Goal: Information Seeking & Learning: Find specific fact

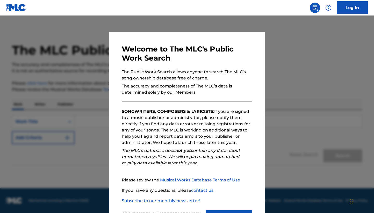
click at [72, 133] on div at bounding box center [187, 122] width 374 height 213
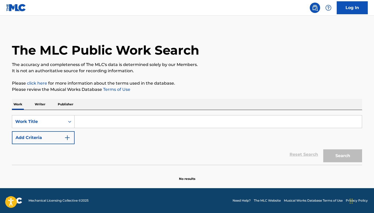
click at [46, 104] on p "Writer" at bounding box center [40, 104] width 14 height 11
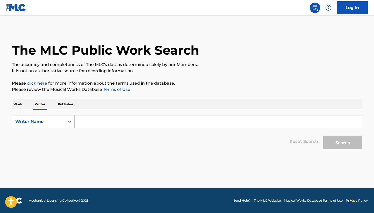
click at [111, 120] on input "Search Form" at bounding box center [218, 122] width 287 height 12
paste input "[PERSON_NAME]"
click at [350, 141] on button "Search" at bounding box center [342, 143] width 39 height 13
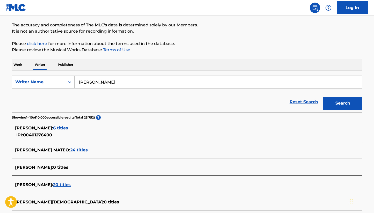
scroll to position [40, 0]
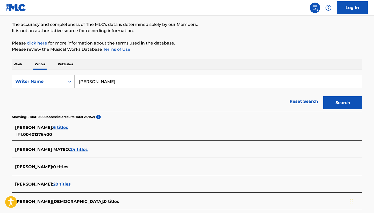
click at [68, 127] on span "6 titles" at bounding box center [60, 127] width 15 height 5
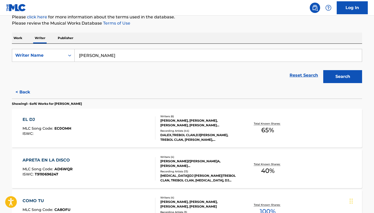
scroll to position [66, 0]
click at [29, 89] on button "< Back" at bounding box center [27, 92] width 31 height 13
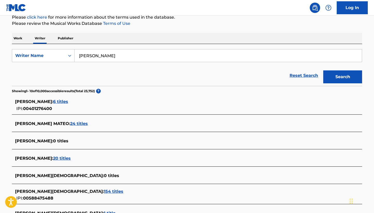
scroll to position [70, 0]
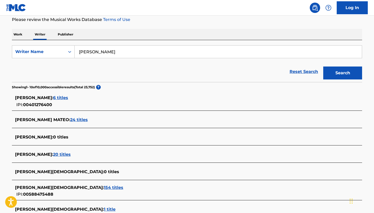
click at [104, 189] on span "154 titles" at bounding box center [113, 187] width 19 height 5
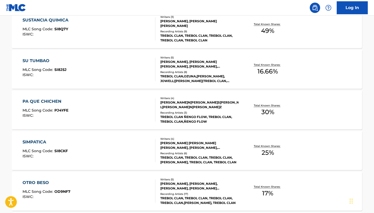
scroll to position [421, 0]
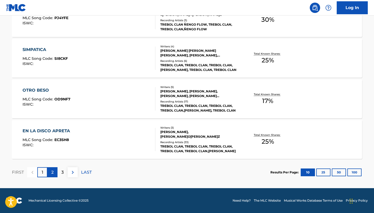
click at [53, 173] on p "2" at bounding box center [52, 172] width 2 height 6
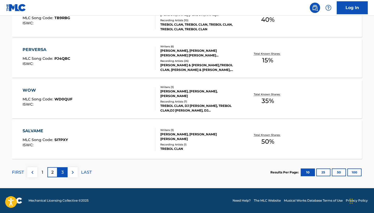
click at [65, 171] on div "3" at bounding box center [63, 172] width 10 height 10
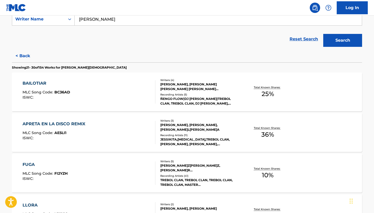
scroll to position [0, 0]
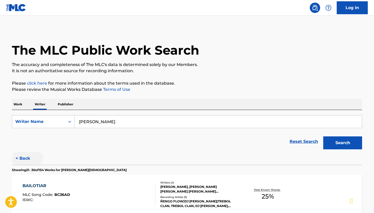
click at [18, 162] on button "< Back" at bounding box center [27, 158] width 31 height 13
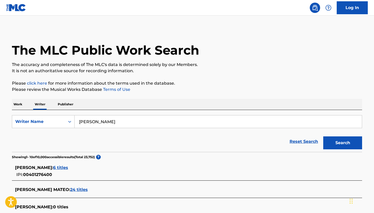
click at [106, 119] on input "[PERSON_NAME]" at bounding box center [218, 122] width 287 height 12
paste input "[PERSON_NAME] [PERSON_NAME]"
click at [349, 144] on button "Search" at bounding box center [342, 143] width 39 height 13
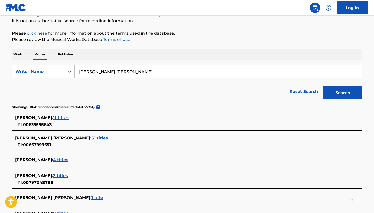
scroll to position [53, 0]
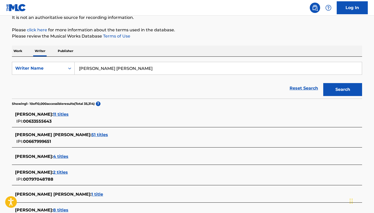
click at [103, 136] on span "51 titles" at bounding box center [99, 134] width 17 height 5
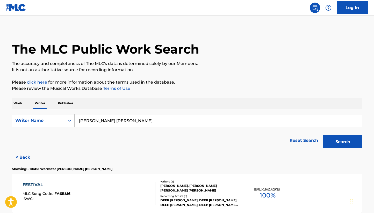
scroll to position [0, 0]
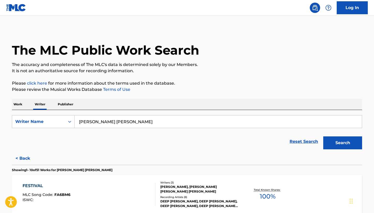
click at [132, 123] on input "[PERSON_NAME] [PERSON_NAME]" at bounding box center [218, 122] width 287 height 12
paste input "[PERSON_NAME]"
type input "[PERSON_NAME]"
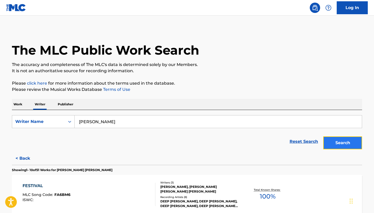
click at [337, 138] on button "Search" at bounding box center [342, 143] width 39 height 13
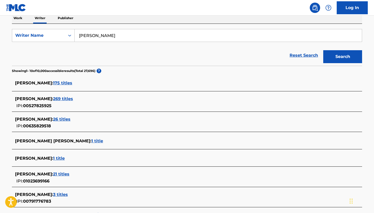
scroll to position [109, 0]
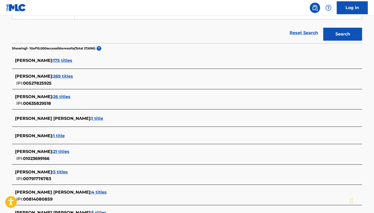
click at [72, 78] on span "269 titles" at bounding box center [63, 76] width 20 height 5
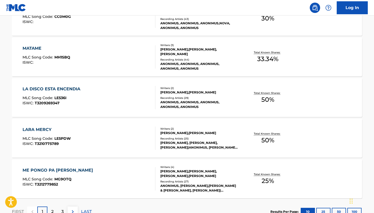
scroll to position [421, 0]
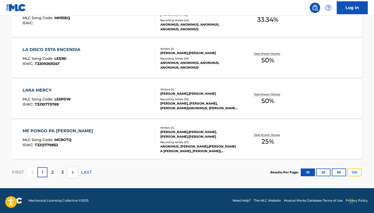
click at [360, 175] on button "100" at bounding box center [354, 173] width 14 height 8
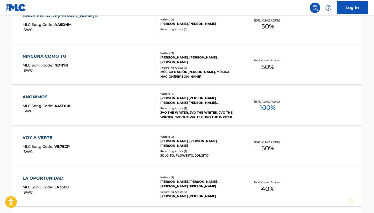
scroll to position [2323, 0]
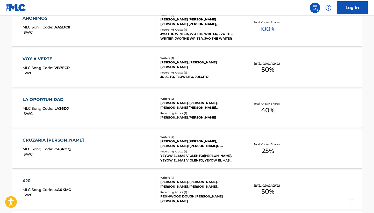
click at [191, 91] on div "LA OPORTUNIDAD MLC Song Code : LA36DJ ISWC : Writers ( 5 ) [PERSON_NAME], [PERS…" at bounding box center [187, 108] width 350 height 39
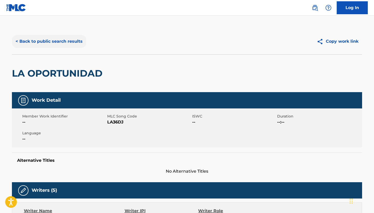
click at [22, 38] on button "< Back to public search results" at bounding box center [49, 41] width 74 height 13
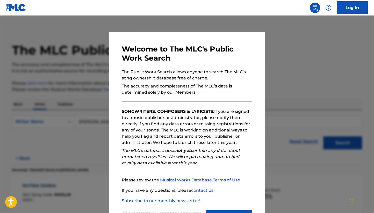
click at [97, 79] on div at bounding box center [187, 122] width 374 height 213
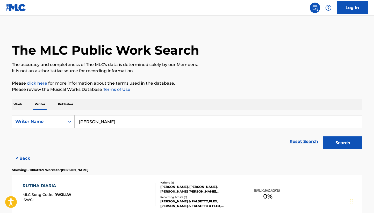
click at [106, 113] on div "SearchWithCriteria404320b2-a57b-4f59-9c99-c0948237f40a Writer Name [PERSON_NAME…" at bounding box center [187, 131] width 350 height 42
click at [106, 119] on input "[PERSON_NAME]" at bounding box center [218, 122] width 287 height 12
paste input "[PERSON_NAME]"
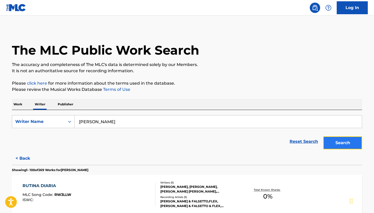
click at [339, 138] on button "Search" at bounding box center [342, 143] width 39 height 13
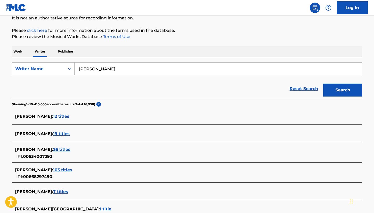
scroll to position [54, 0]
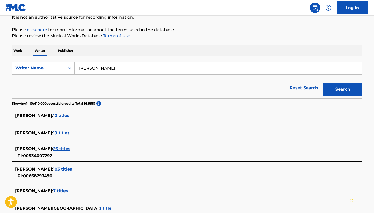
click at [72, 166] on div "[PERSON_NAME] : 103 titles" at bounding box center [180, 169] width 331 height 6
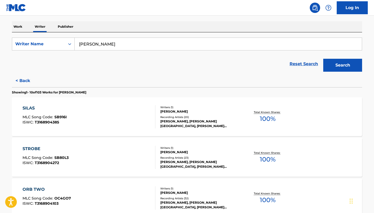
scroll to position [79, 0]
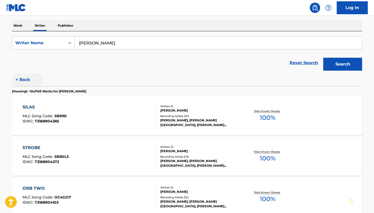
click at [27, 80] on button "< Back" at bounding box center [27, 79] width 31 height 13
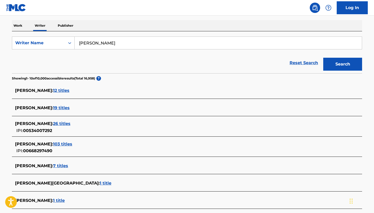
click at [64, 124] on span "26 titles" at bounding box center [61, 123] width 17 height 5
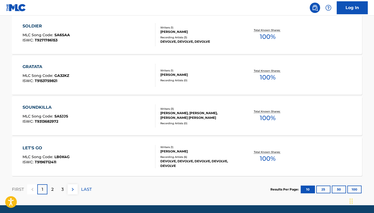
scroll to position [405, 0]
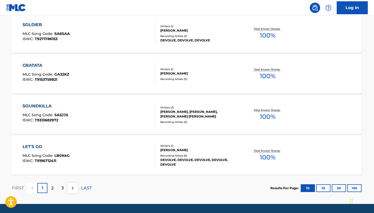
click at [54, 193] on div "FIRST 1 2 3 LAST" at bounding box center [52, 188] width 80 height 27
click at [53, 190] on p "2" at bounding box center [52, 188] width 2 height 6
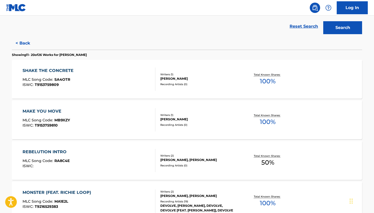
scroll to position [1, 0]
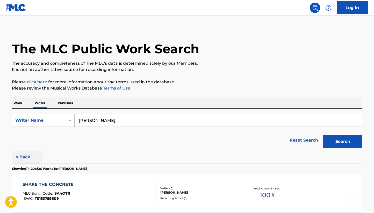
click at [29, 160] on button "< Back" at bounding box center [27, 157] width 31 height 13
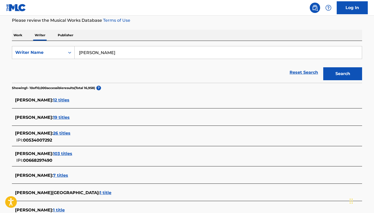
scroll to position [84, 0]
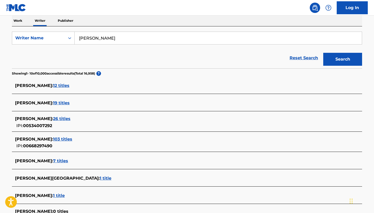
click at [69, 85] on span "12 titles" at bounding box center [61, 85] width 16 height 5
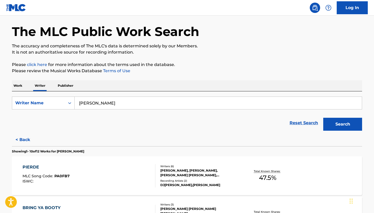
scroll to position [0, 0]
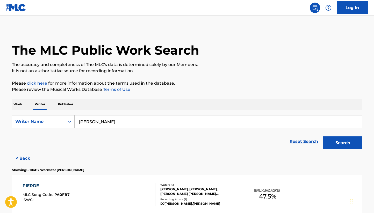
click at [98, 120] on input "[PERSON_NAME]" at bounding box center [218, 122] width 287 height 12
paste input "[PERSON_NAME]"
type input "[PERSON_NAME]"
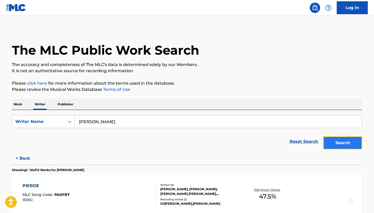
click at [337, 144] on button "Search" at bounding box center [342, 143] width 39 height 13
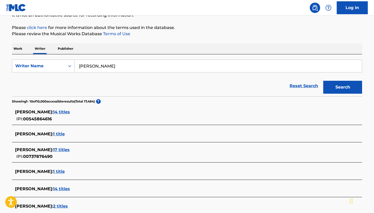
scroll to position [59, 0]
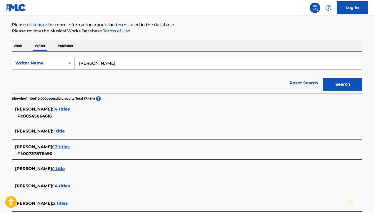
click at [70, 111] on span "14 titles" at bounding box center [61, 109] width 17 height 5
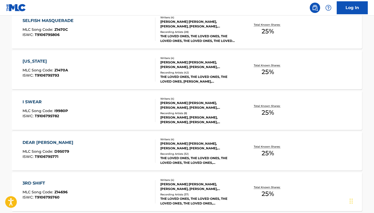
scroll to position [421, 0]
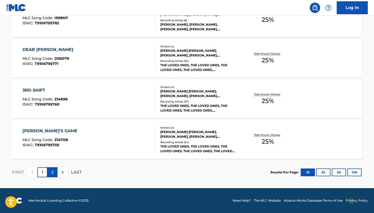
click at [52, 172] on p "2" at bounding box center [52, 172] width 2 height 6
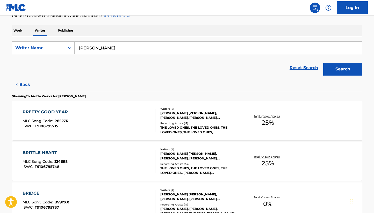
scroll to position [47, 0]
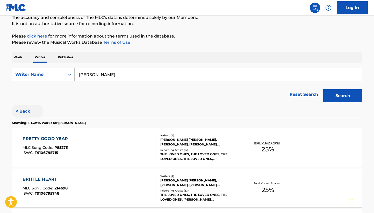
click at [25, 113] on button "< Back" at bounding box center [27, 111] width 31 height 13
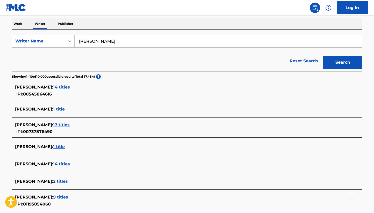
scroll to position [87, 0]
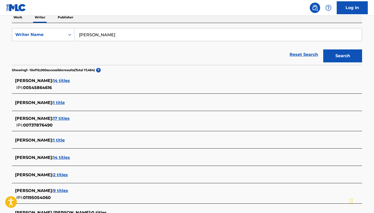
click at [61, 118] on span "17 titles" at bounding box center [61, 118] width 17 height 5
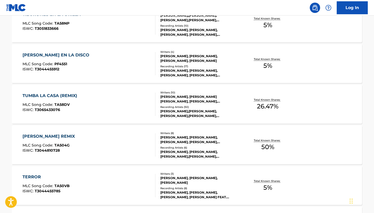
scroll to position [171, 0]
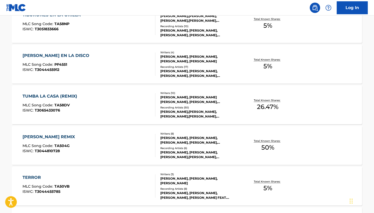
click at [114, 110] on div "TUMBA LA CASA (REMIX) MLC Song Code : TA58DV ISWC : T3065433076" at bounding box center [89, 104] width 133 height 23
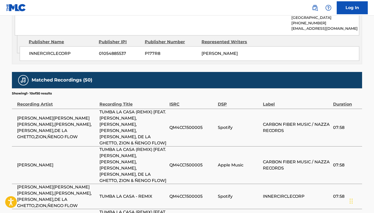
scroll to position [541, 0]
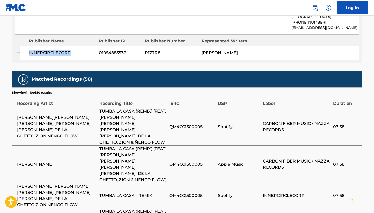
drag, startPoint x: 73, startPoint y: 43, endPoint x: 27, endPoint y: 43, distance: 45.6
click at [27, 46] on div "INNERCIRCLECORP 01054885537 P177R8 [PERSON_NAME]" at bounding box center [190, 53] width 340 height 15
copy span "INNERCIRCLECORP"
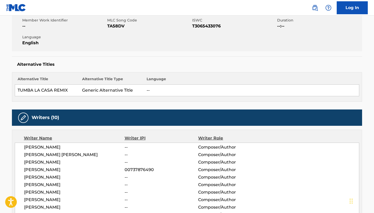
scroll to position [0, 0]
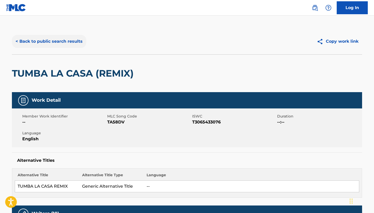
click at [64, 43] on button "< Back to public search results" at bounding box center [49, 41] width 74 height 13
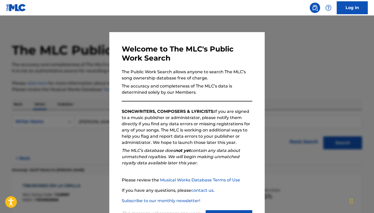
click at [86, 63] on div at bounding box center [187, 122] width 374 height 213
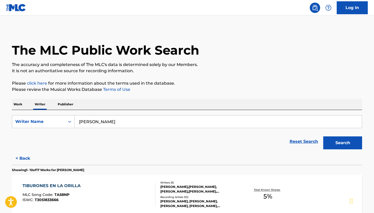
click at [113, 125] on input "[PERSON_NAME]" at bounding box center [218, 122] width 287 height 12
paste input "[PERSON_NAME]"
type input "[PERSON_NAME]"
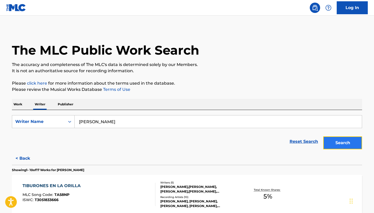
click at [333, 138] on button "Search" at bounding box center [342, 143] width 39 height 13
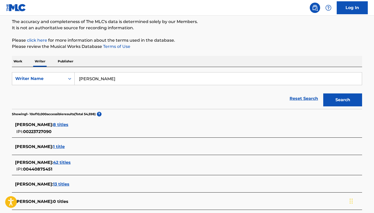
scroll to position [49, 0]
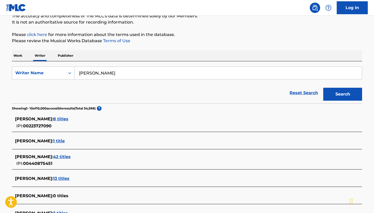
click at [71, 157] on span "42 titles" at bounding box center [62, 156] width 18 height 5
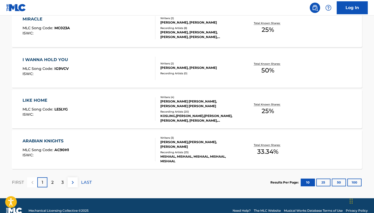
scroll to position [411, 0]
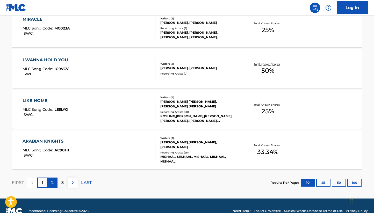
click at [55, 184] on div "2" at bounding box center [52, 183] width 10 height 10
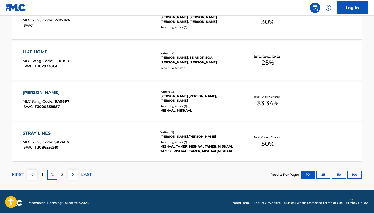
scroll to position [421, 0]
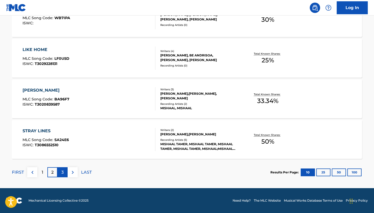
click at [65, 172] on div "3" at bounding box center [63, 172] width 10 height 10
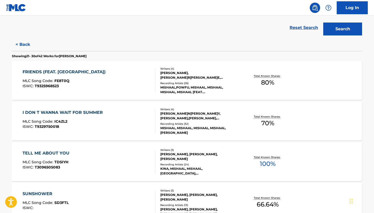
scroll to position [0, 0]
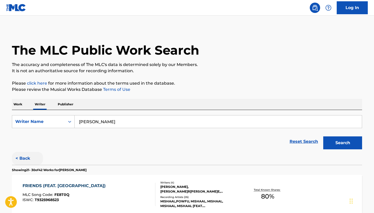
click at [30, 153] on button "< Back" at bounding box center [27, 158] width 31 height 13
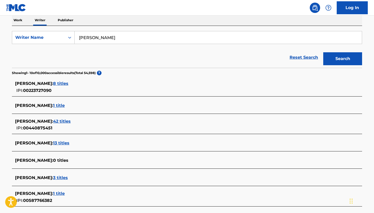
scroll to position [83, 0]
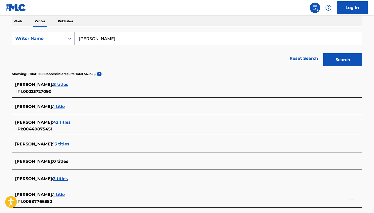
click at [71, 123] on span "42 titles" at bounding box center [62, 122] width 18 height 5
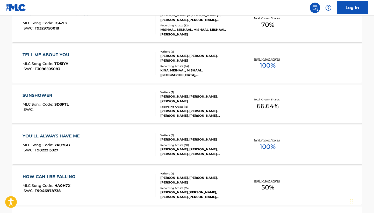
scroll to position [223, 0]
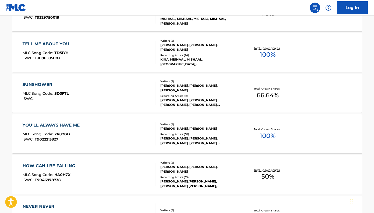
click at [180, 90] on div "[PERSON_NAME], [PERSON_NAME], [PERSON_NAME]" at bounding box center [199, 87] width 78 height 9
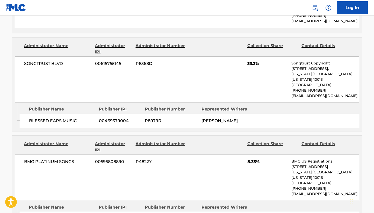
scroll to position [309, 0]
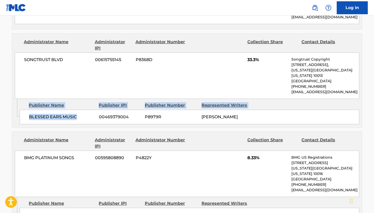
drag, startPoint x: 80, startPoint y: 105, endPoint x: 13, endPoint y: 105, distance: 66.6
click at [13, 105] on div "Admin Original Publisher Connecting Line Publisher Name Publisher IPI Publisher…" at bounding box center [187, 113] width 350 height 28
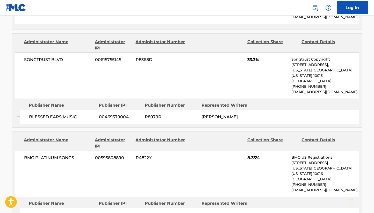
click at [38, 114] on span "BLESSED EARS MUSIC" at bounding box center [62, 117] width 66 height 6
click at [36, 114] on span "BLESSED EARS MUSIC" at bounding box center [62, 117] width 66 height 6
copy div "BLESSED EARS MUSIC"
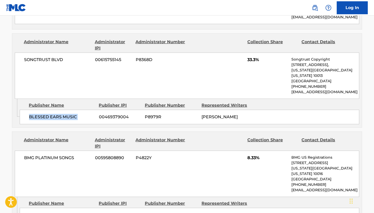
scroll to position [0, 0]
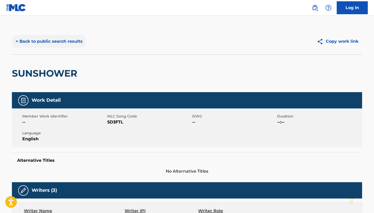
click at [48, 45] on button "< Back to public search results" at bounding box center [49, 41] width 74 height 13
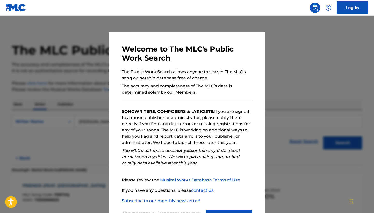
click at [78, 74] on div at bounding box center [187, 122] width 374 height 213
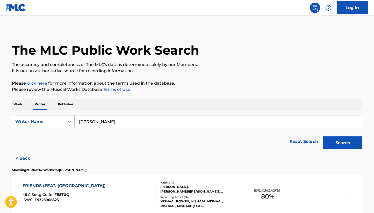
click at [99, 119] on input "[PERSON_NAME]" at bounding box center [218, 122] width 287 height 12
paste input "[PERSON_NAME]"
type input "[PERSON_NAME]"
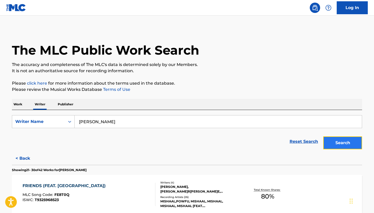
click at [335, 142] on button "Search" at bounding box center [342, 143] width 39 height 13
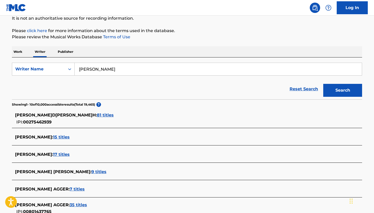
scroll to position [57, 0]
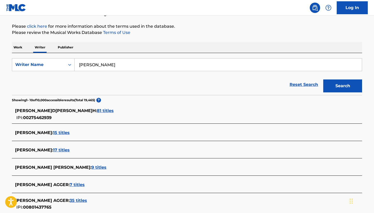
click at [97, 112] on span "81 titles" at bounding box center [105, 110] width 17 height 5
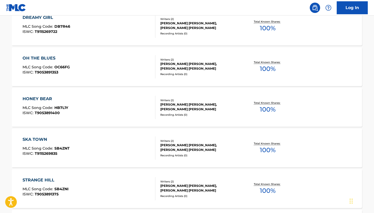
scroll to position [421, 0]
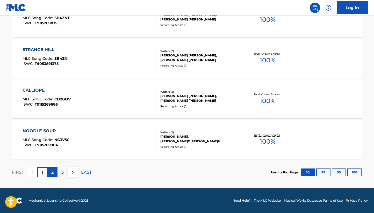
click at [53, 171] on p "2" at bounding box center [52, 172] width 2 height 6
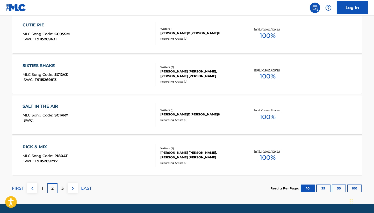
scroll to position [409, 0]
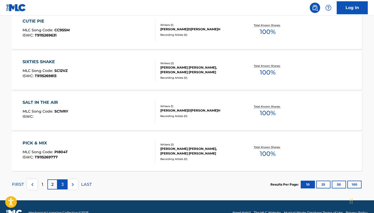
click at [59, 188] on div "3" at bounding box center [63, 185] width 10 height 10
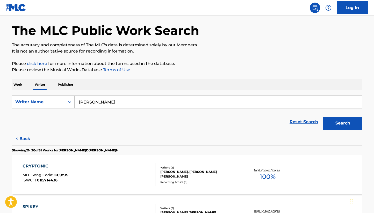
scroll to position [0, 0]
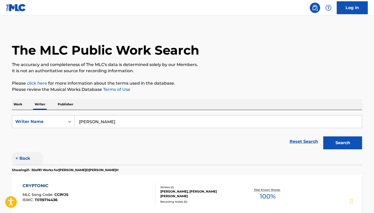
click at [23, 155] on button "< Back" at bounding box center [27, 158] width 31 height 13
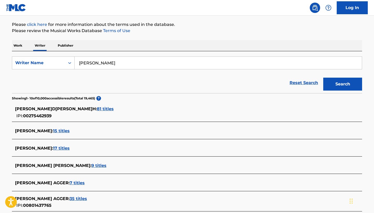
scroll to position [73, 0]
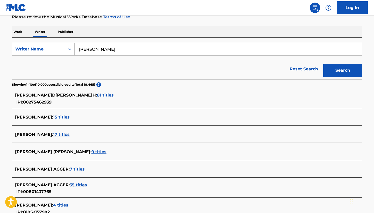
click at [59, 118] on span "15 titles" at bounding box center [61, 117] width 17 height 5
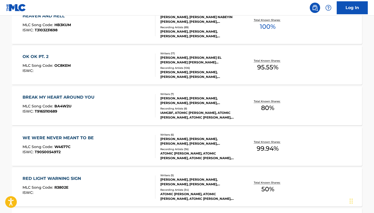
scroll to position [91, 0]
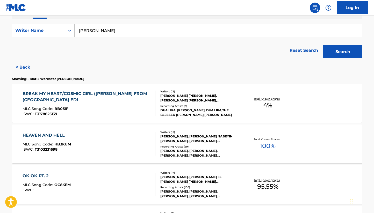
click at [109, 100] on div "BREAK MY HEART/COSMIC GIRL ([PERSON_NAME] FROM [GEOGRAPHIC_DATA] EDI" at bounding box center [87, 97] width 129 height 12
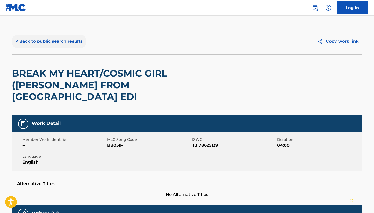
click at [36, 42] on button "< Back to public search results" at bounding box center [49, 41] width 74 height 13
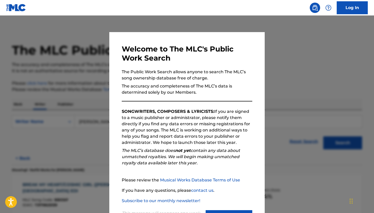
click at [67, 117] on div at bounding box center [187, 122] width 374 height 213
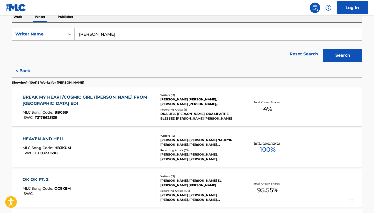
scroll to position [88, 0]
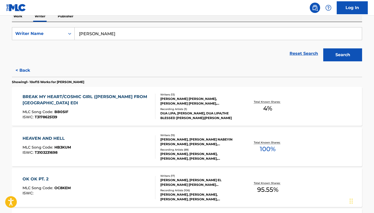
click at [53, 138] on div "HEAVEN AND HELL" at bounding box center [47, 138] width 48 height 6
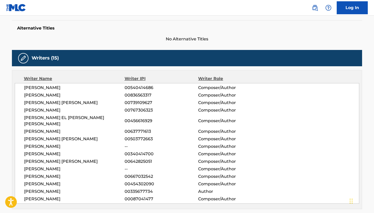
scroll to position [163, 0]
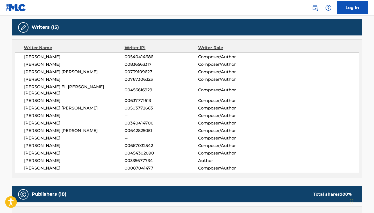
drag, startPoint x: 62, startPoint y: 114, endPoint x: 70, endPoint y: 152, distance: 39.2
click at [70, 152] on div "[PERSON_NAME] 00540414686 Composer/Author [PERSON_NAME] 00836563317 Composer/Au…" at bounding box center [187, 112] width 345 height 121
click at [70, 150] on span "[PERSON_NAME]" at bounding box center [74, 153] width 101 height 6
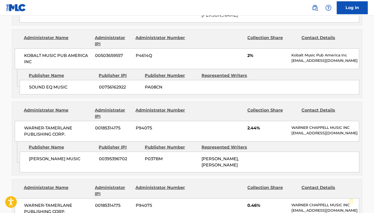
scroll to position [1507, 0]
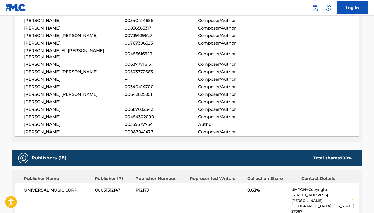
scroll to position [0, 0]
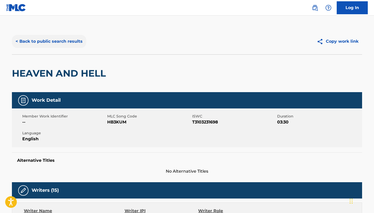
click at [42, 42] on button "< Back to public search results" at bounding box center [49, 41] width 74 height 13
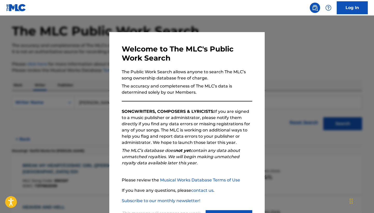
click at [86, 138] on div at bounding box center [187, 122] width 374 height 213
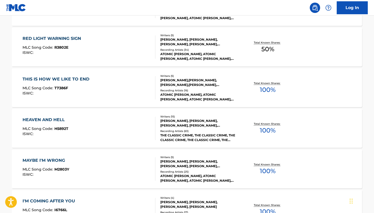
scroll to position [421, 0]
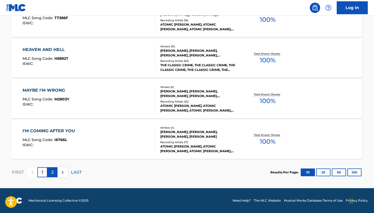
click at [50, 169] on div "2" at bounding box center [52, 172] width 10 height 10
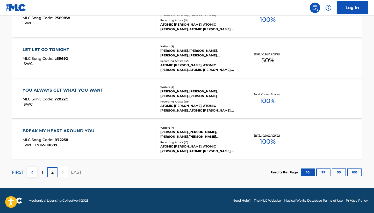
scroll to position [0, 0]
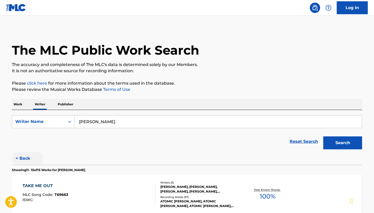
click at [25, 156] on button "< Back" at bounding box center [27, 158] width 31 height 13
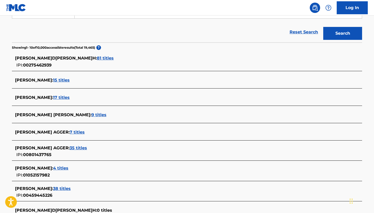
scroll to position [116, 0]
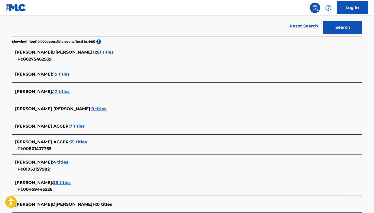
click at [74, 140] on span "35 titles" at bounding box center [78, 142] width 17 height 5
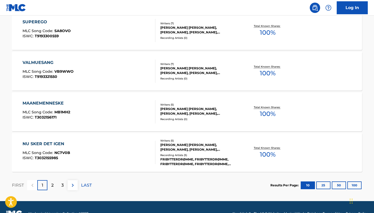
scroll to position [407, 0]
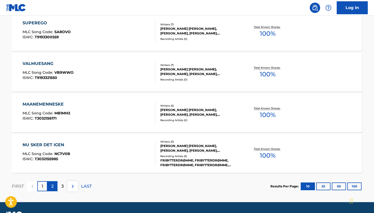
click at [52, 188] on p "2" at bounding box center [52, 186] width 2 height 6
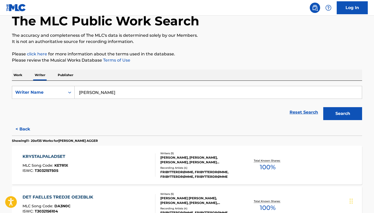
scroll to position [0, 0]
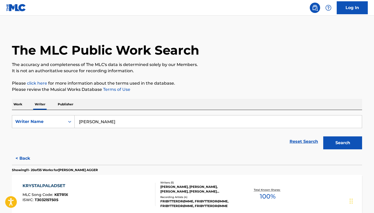
click at [27, 148] on div "Reset Search Search" at bounding box center [187, 141] width 350 height 21
click at [27, 155] on button "< Back" at bounding box center [27, 158] width 31 height 13
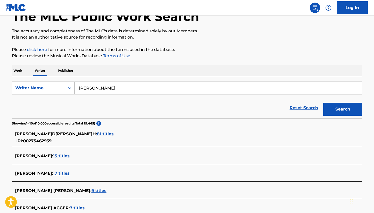
scroll to position [49, 0]
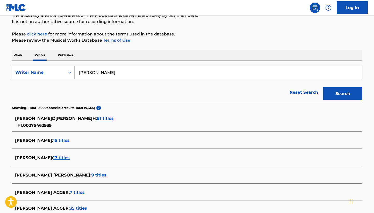
click at [58, 142] on span "15 titles" at bounding box center [61, 140] width 17 height 5
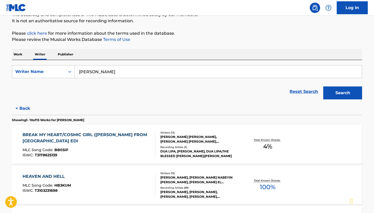
scroll to position [0, 0]
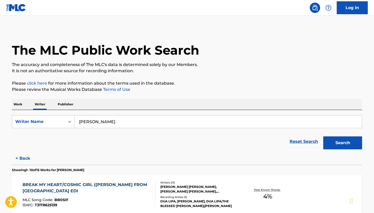
click at [187, 124] on input "[PERSON_NAME]" at bounding box center [218, 122] width 287 height 12
paste input "[PERSON_NAME]"
click at [333, 139] on button "Search" at bounding box center [342, 143] width 39 height 13
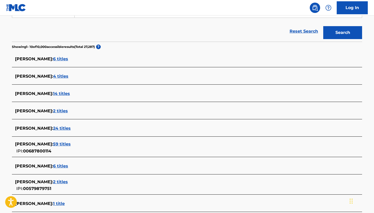
scroll to position [110, 0]
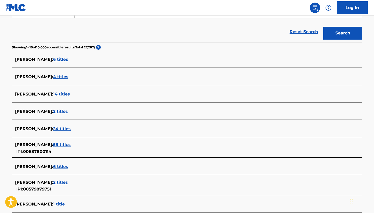
click at [60, 145] on span "59 titles" at bounding box center [62, 144] width 18 height 5
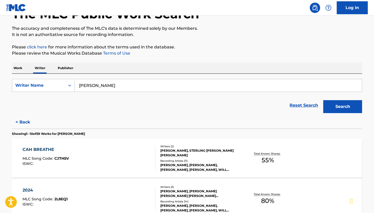
scroll to position [0, 0]
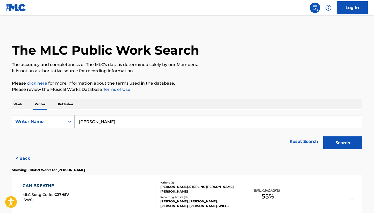
click at [109, 114] on div "SearchWithCriteria404320b2-a57b-4f59-9c99-c0948237f40a Writer Name [PERSON_NAME…" at bounding box center [187, 131] width 350 height 42
click at [109, 122] on input "[PERSON_NAME]" at bounding box center [218, 122] width 287 height 12
paste input "[PERSON_NAME] [PERSON_NAME]"
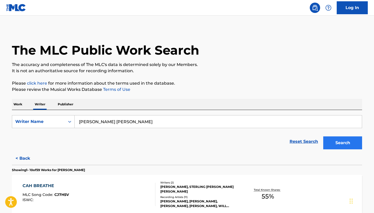
type input "[PERSON_NAME] [PERSON_NAME]"
click at [357, 144] on button "Search" at bounding box center [342, 143] width 39 height 13
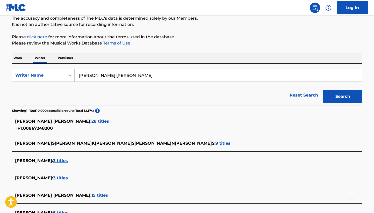
scroll to position [51, 0]
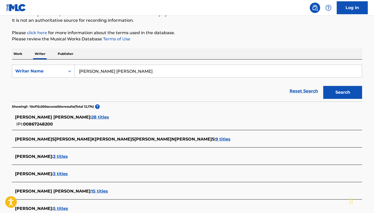
click at [91, 118] on span "28 titles" at bounding box center [100, 117] width 18 height 5
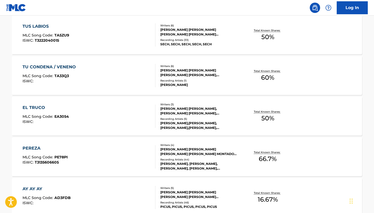
scroll to position [240, 0]
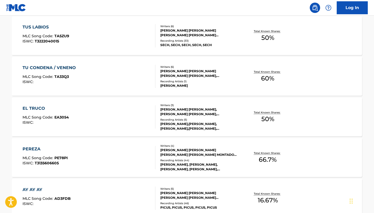
click at [207, 119] on div "Recording Artists ( 5 )" at bounding box center [199, 120] width 78 height 4
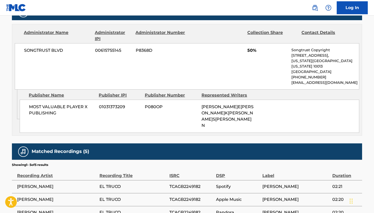
scroll to position [239, 0]
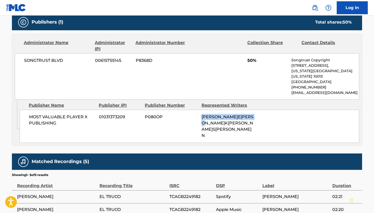
drag, startPoint x: 258, startPoint y: 112, endPoint x: 203, endPoint y: 111, distance: 55.2
click at [203, 111] on div "MOST VALUABLE [PERSON_NAME] PUBLISHING 01031373209 P080OP [PERSON_NAME] [PERSON…" at bounding box center [190, 126] width 340 height 33
copy span "[PERSON_NAME] [PERSON_NAME],"
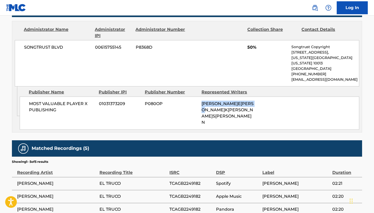
scroll to position [259, 0]
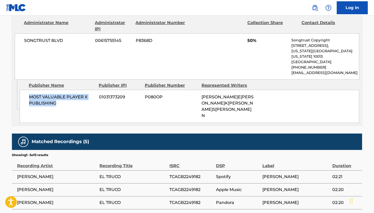
drag, startPoint x: 60, startPoint y: 99, endPoint x: 27, endPoint y: 86, distance: 35.6
click at [27, 90] on div "MOST VALUABLE [PERSON_NAME] PUBLISHING 01031373209 P080OP [PERSON_NAME] [PERSON…" at bounding box center [190, 106] width 340 height 33
copy span "MOST VALUABLE PLAYER X PUBLISHING"
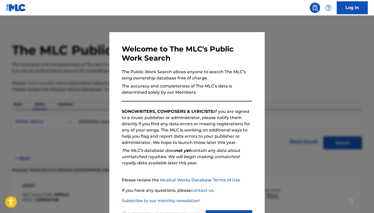
click at [89, 117] on div at bounding box center [187, 122] width 374 height 213
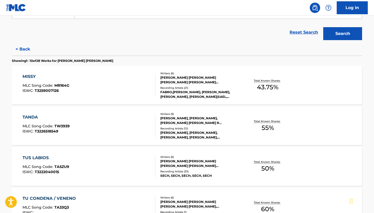
scroll to position [113, 0]
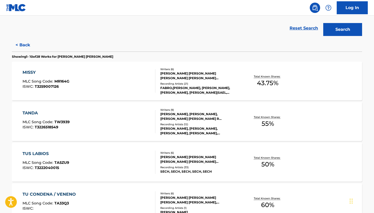
click at [111, 79] on div "MISSY MLC Song Code : MR164G ISWC : T3259007126" at bounding box center [89, 80] width 133 height 23
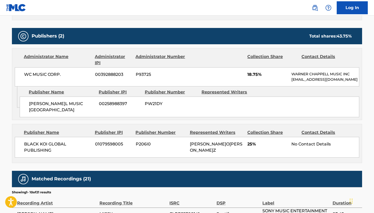
scroll to position [249, 0]
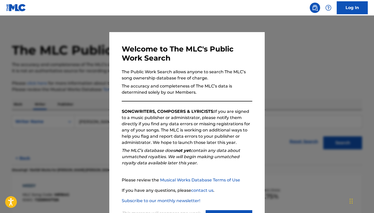
click at [68, 110] on div at bounding box center [187, 122] width 374 height 213
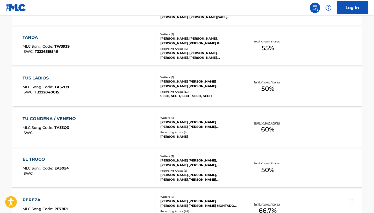
scroll to position [190, 0]
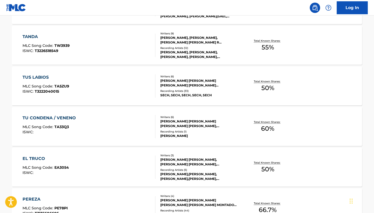
click at [113, 122] on div "TU CONDENA / VENENO MLC Song Code : TA33Q3 ISWC :" at bounding box center [89, 126] width 133 height 23
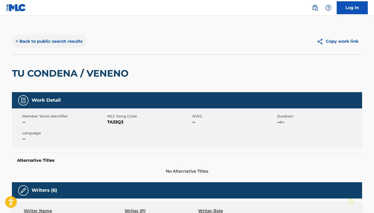
click at [40, 42] on button "< Back to public search results" at bounding box center [49, 41] width 74 height 13
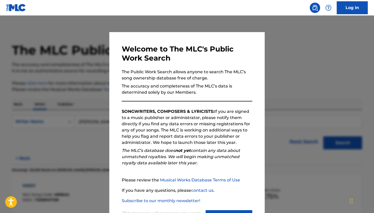
click at [60, 49] on div at bounding box center [187, 122] width 374 height 213
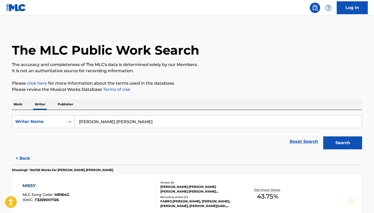
click at [95, 123] on input "[PERSON_NAME] [PERSON_NAME]" at bounding box center [218, 122] width 287 height 12
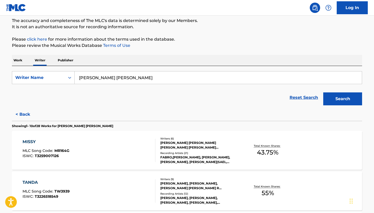
scroll to position [63, 0]
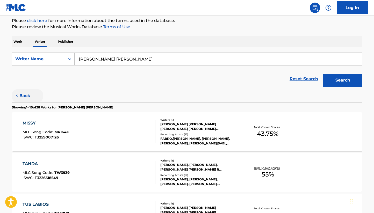
click at [27, 99] on button "< Back" at bounding box center [27, 95] width 31 height 13
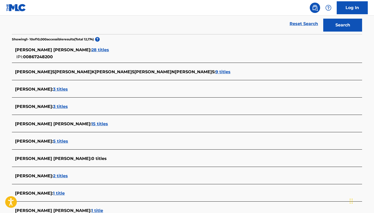
scroll to position [121, 0]
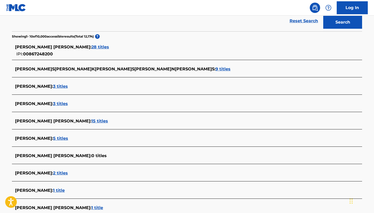
click at [91, 119] on span "15 titles" at bounding box center [99, 121] width 17 height 5
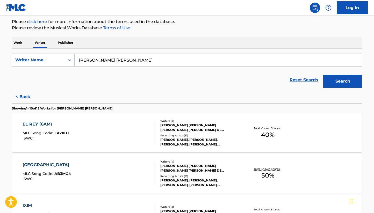
scroll to position [0, 0]
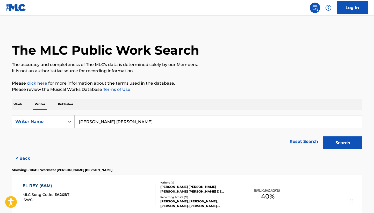
click at [126, 123] on input "[PERSON_NAME] [PERSON_NAME]" at bounding box center [218, 122] width 287 height 12
paste input "[PERSON_NAME] [PERSON_NAME]"
type input "[PERSON_NAME] [PERSON_NAME]"
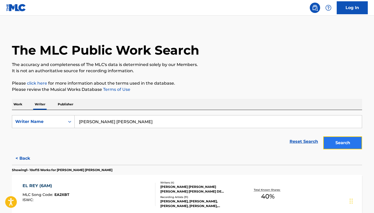
click at [344, 137] on button "Search" at bounding box center [342, 143] width 39 height 13
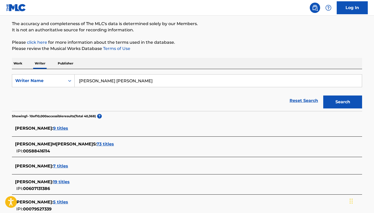
scroll to position [44, 0]
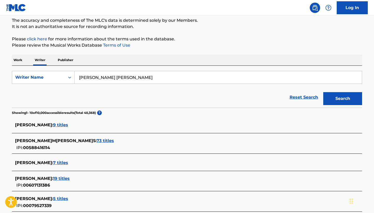
click at [99, 143] on span "73 titles" at bounding box center [105, 140] width 17 height 5
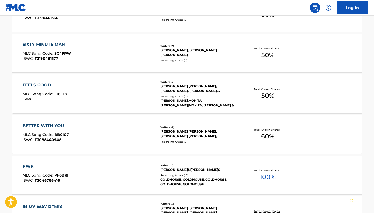
scroll to position [380, 0]
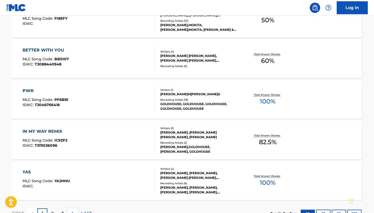
click at [177, 138] on div "[PERSON_NAME], [PERSON_NAME] [PERSON_NAME], [PERSON_NAME]" at bounding box center [199, 134] width 78 height 9
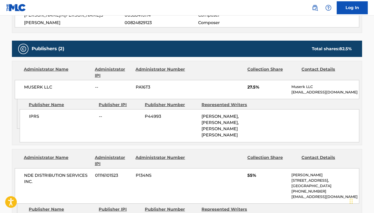
scroll to position [208, 0]
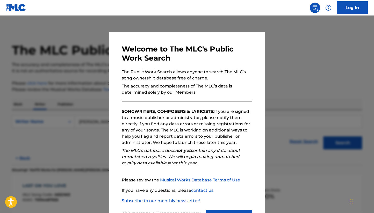
click at [68, 73] on div at bounding box center [187, 122] width 374 height 213
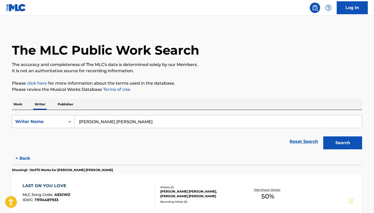
click at [119, 119] on input "[PERSON_NAME] [PERSON_NAME]" at bounding box center [218, 122] width 287 height 12
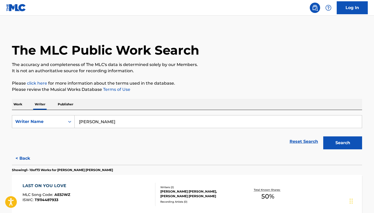
click at [106, 124] on input "[PERSON_NAME]" at bounding box center [218, 122] width 287 height 12
type input "[PERSON_NAME]"
click at [323, 137] on button "Search" at bounding box center [342, 143] width 39 height 13
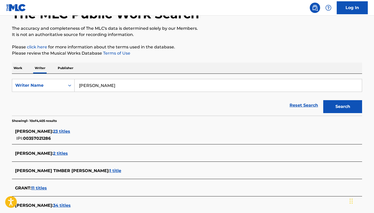
scroll to position [42, 0]
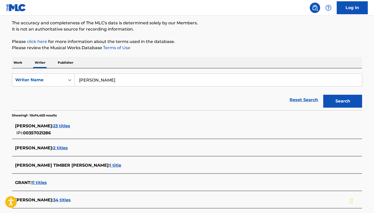
click at [67, 127] on span "23 titles" at bounding box center [61, 126] width 17 height 5
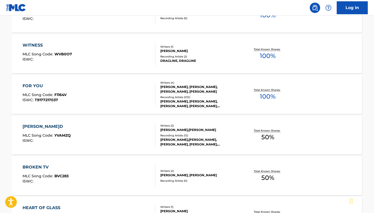
scroll to position [263, 0]
click at [74, 101] on div "FOR YOU MLC Song Code : F1164V ISWC : T9177217037" at bounding box center [89, 94] width 133 height 23
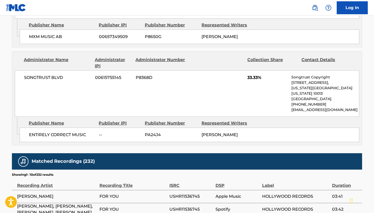
scroll to position [498, 0]
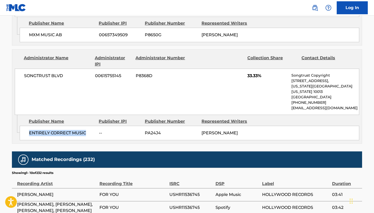
drag, startPoint x: 87, startPoint y: 119, endPoint x: 27, endPoint y: 120, distance: 59.3
click at [27, 126] on div "ENTIRELY CORRECT MUSIC -- PA24J4 [PERSON_NAME]" at bounding box center [190, 133] width 340 height 15
copy span "ENTIRELY CORRECT MUSIC"
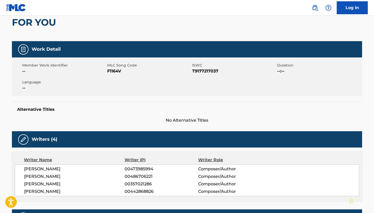
scroll to position [0, 0]
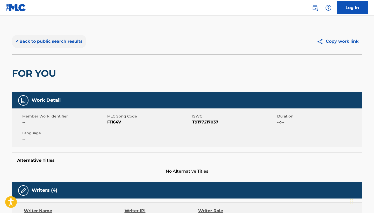
click at [31, 35] on button "< Back to public search results" at bounding box center [49, 41] width 74 height 13
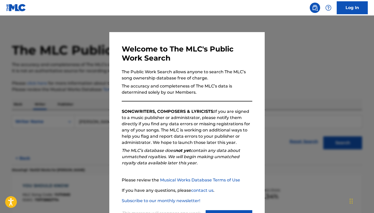
click at [83, 109] on div at bounding box center [187, 122] width 374 height 213
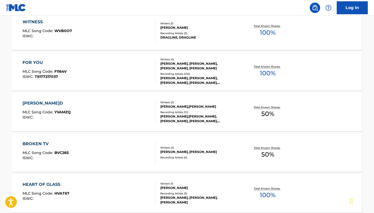
scroll to position [288, 0]
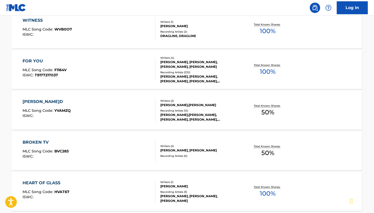
click at [102, 120] on div "[PERSON_NAME] MLC Song Code : [PERSON_NAME] ISWC :" at bounding box center [89, 110] width 133 height 23
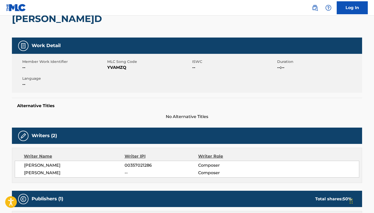
scroll to position [8, 0]
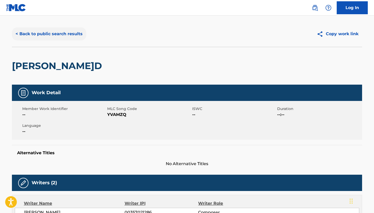
click at [48, 33] on button "< Back to public search results" at bounding box center [49, 33] width 74 height 13
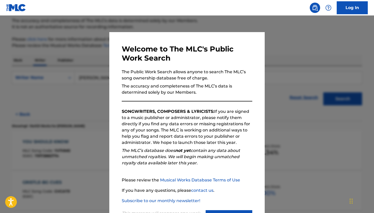
scroll to position [53, 0]
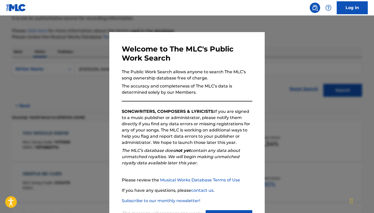
click at [85, 106] on div at bounding box center [187, 122] width 374 height 213
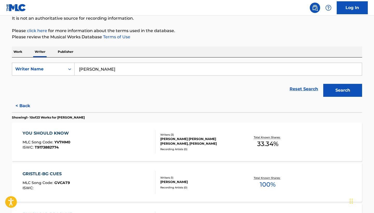
click at [131, 65] on input "[PERSON_NAME]" at bounding box center [218, 69] width 287 height 12
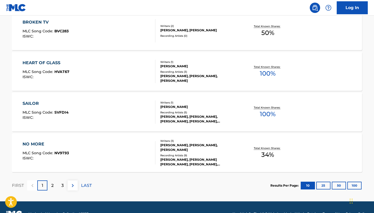
scroll to position [421, 0]
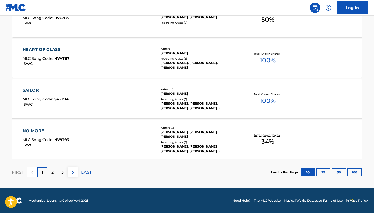
click at [107, 149] on div "NO MORE MLC Song Code : NV9T93 ISWC :" at bounding box center [89, 139] width 133 height 23
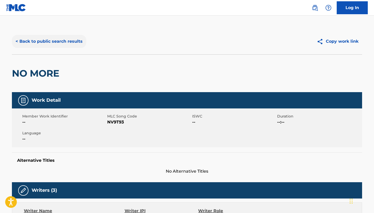
click at [60, 48] on button "< Back to public search results" at bounding box center [49, 41] width 74 height 13
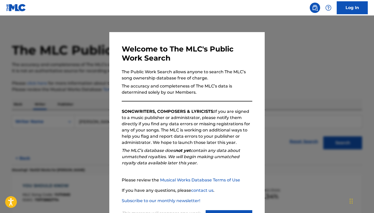
click at [88, 56] on div at bounding box center [187, 122] width 374 height 213
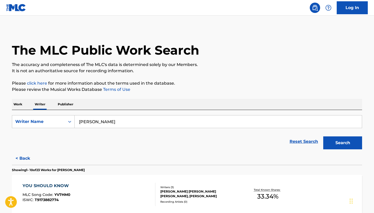
click at [104, 130] on form "SearchWithCriteria404320b2-a57b-4f59-9c99-c0948237f40a Writer Name [PERSON_NAME…" at bounding box center [187, 133] width 350 height 37
click at [104, 124] on input "[PERSON_NAME]" at bounding box center [218, 122] width 287 height 12
click at [97, 119] on input "tristan" at bounding box center [218, 122] width 287 height 12
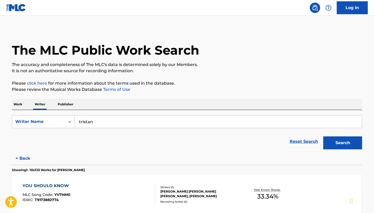
click at [97, 119] on input "tristan" at bounding box center [218, 122] width 287 height 12
paste input "[PERSON_NAME] [PERSON_NAME]"
type input "[PERSON_NAME] [PERSON_NAME]"
click at [332, 139] on button "Search" at bounding box center [342, 143] width 39 height 13
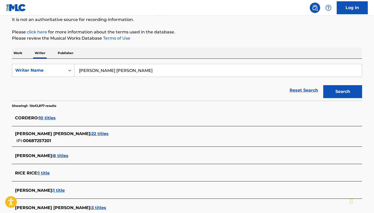
scroll to position [54, 0]
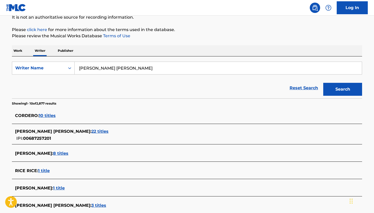
click at [101, 133] on span "22 titles" at bounding box center [99, 131] width 17 height 5
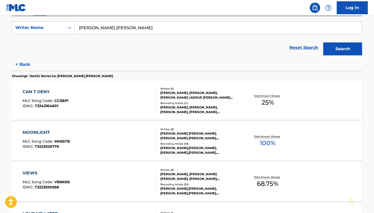
scroll to position [95, 0]
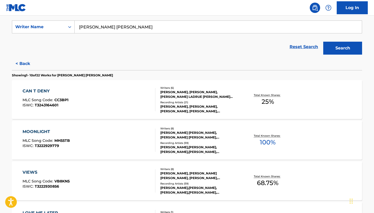
click at [147, 135] on div "MOONLIGHT MLC Song Code : MH55TB ISWC : T3222929779" at bounding box center [89, 140] width 133 height 23
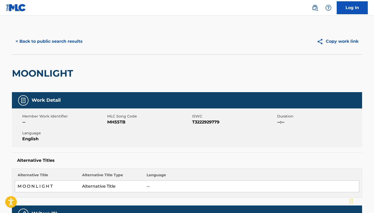
click at [50, 42] on button "< Back to public search results" at bounding box center [49, 41] width 74 height 13
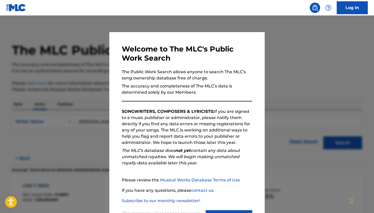
click at [38, 88] on div at bounding box center [187, 122] width 374 height 213
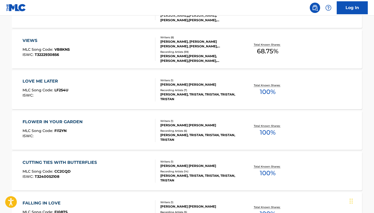
scroll to position [229, 0]
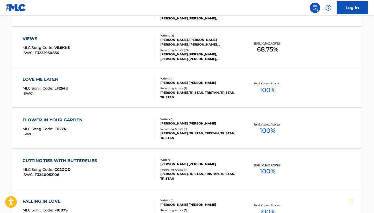
click at [125, 93] on div "LOVE ME LATER MLC Song Code : LF254U ISWC :" at bounding box center [89, 87] width 133 height 23
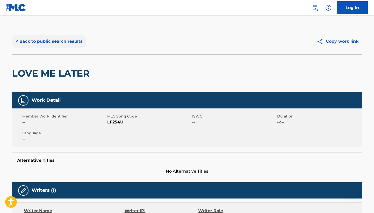
click at [37, 38] on button "< Back to public search results" at bounding box center [49, 41] width 74 height 13
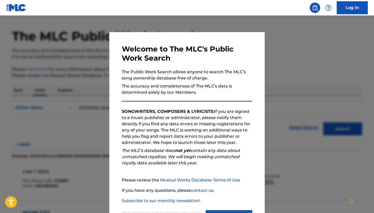
click at [94, 120] on div at bounding box center [187, 122] width 374 height 213
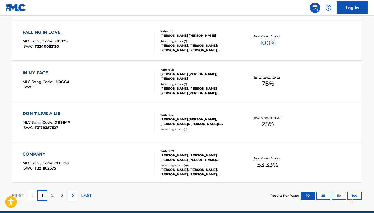
scroll to position [399, 0]
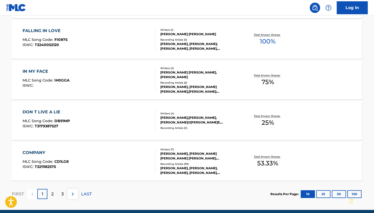
click at [141, 152] on div "COMPANY MLC Song Code : CD1LG8 ISWC : T3211182575" at bounding box center [89, 161] width 133 height 23
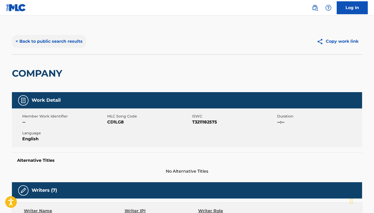
click at [61, 44] on button "< Back to public search results" at bounding box center [49, 41] width 74 height 13
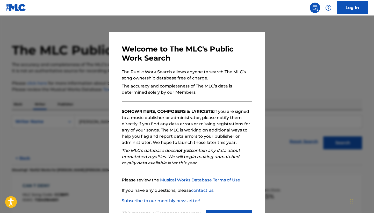
click at [102, 137] on div at bounding box center [187, 122] width 374 height 213
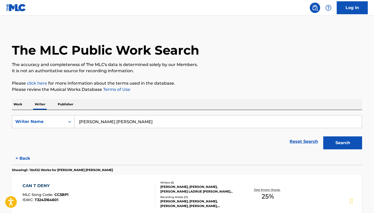
click at [161, 117] on input "[PERSON_NAME] [PERSON_NAME]" at bounding box center [218, 122] width 287 height 12
paste input "[PERSON_NAME] [PERSON_NAME]"
click at [323, 137] on button "Search" at bounding box center [342, 143] width 39 height 13
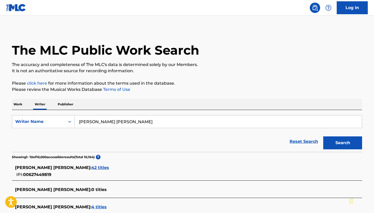
click at [109, 170] on span "42 titles" at bounding box center [100, 167] width 18 height 5
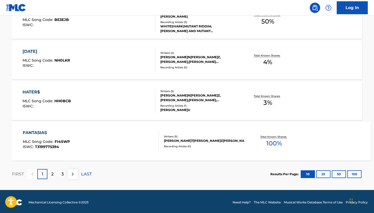
scroll to position [421, 0]
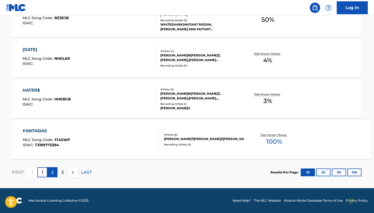
click at [54, 173] on div "2" at bounding box center [52, 172] width 10 height 10
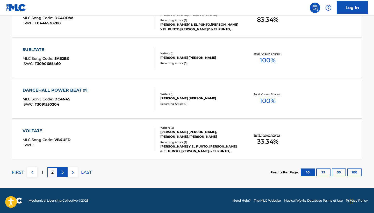
click at [62, 172] on p "3" at bounding box center [62, 172] width 2 height 6
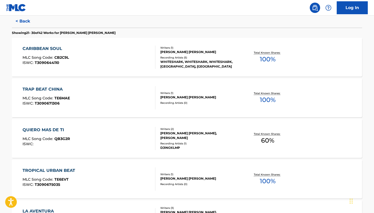
scroll to position [0, 0]
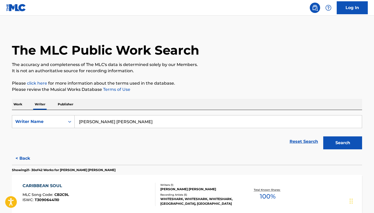
click at [116, 118] on input "[PERSON_NAME] [PERSON_NAME]" at bounding box center [218, 122] width 287 height 12
paste input "[PERSON_NAME] Lop"
type input "[PERSON_NAME] [PERSON_NAME]"
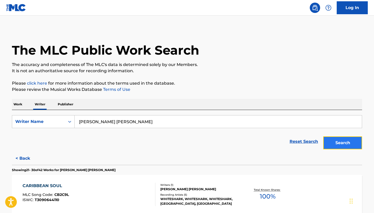
click at [336, 139] on button "Search" at bounding box center [342, 143] width 39 height 13
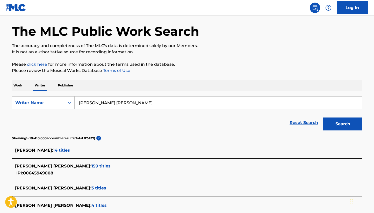
scroll to position [28, 0]
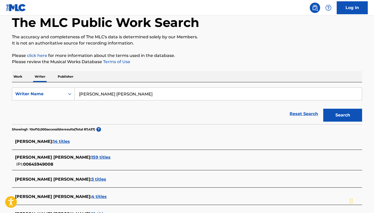
click at [100, 155] on span "159 titles" at bounding box center [100, 157] width 19 height 5
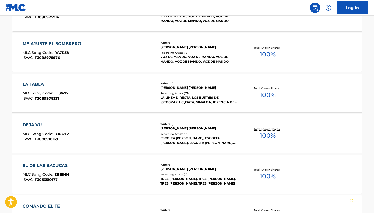
scroll to position [384, 0]
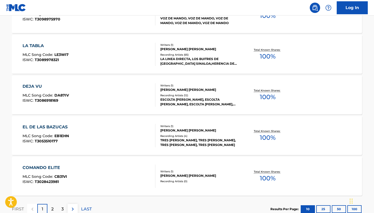
click at [119, 95] on div "DEJA VU MLC Song Code : DA87IV ISWC : T3086918169" at bounding box center [89, 94] width 133 height 23
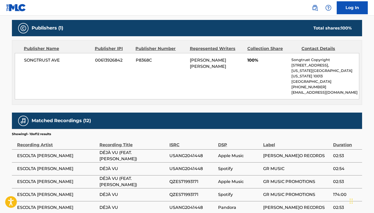
scroll to position [235, 0]
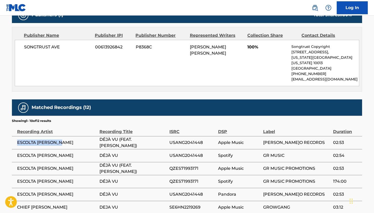
drag, startPoint x: 69, startPoint y: 135, endPoint x: 13, endPoint y: 134, distance: 55.4
click at [13, 136] on td "ESCOLTA [PERSON_NAME]" at bounding box center [56, 142] width 88 height 13
copy span "ESCOLTA [PERSON_NAME]"
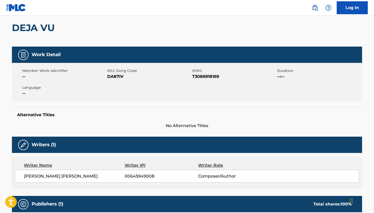
scroll to position [0, 0]
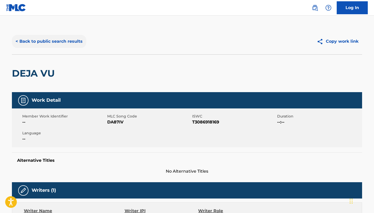
click at [42, 39] on button "< Back to public search results" at bounding box center [49, 41] width 74 height 13
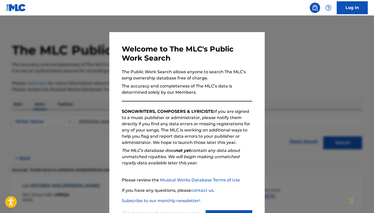
click at [42, 40] on div at bounding box center [187, 122] width 374 height 213
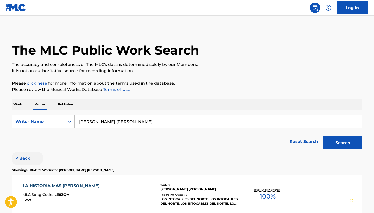
click at [23, 157] on button "< Back" at bounding box center [27, 158] width 31 height 13
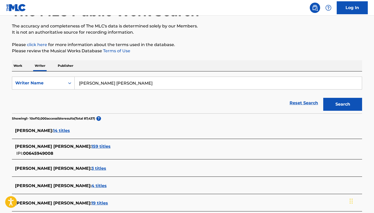
scroll to position [43, 0]
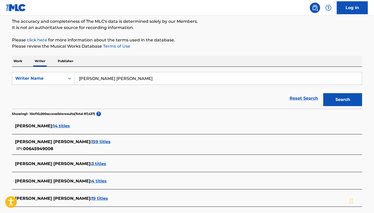
click at [70, 126] on span "14 titles" at bounding box center [61, 126] width 17 height 5
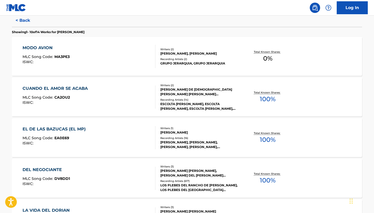
scroll to position [159, 0]
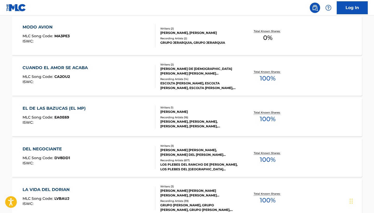
click at [115, 73] on div "CUANDO EL AMOR SE ACABA MLC Song Code : CA2OU2 ISWC :" at bounding box center [89, 76] width 133 height 23
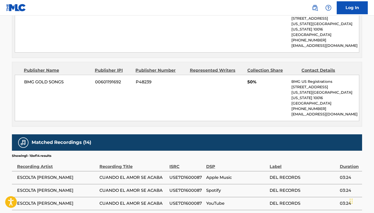
scroll to position [302, 0]
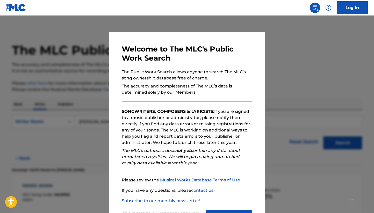
click at [86, 139] on div at bounding box center [187, 122] width 374 height 213
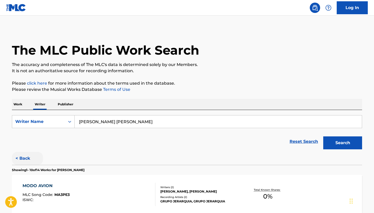
click at [28, 156] on button "< Back" at bounding box center [27, 158] width 31 height 13
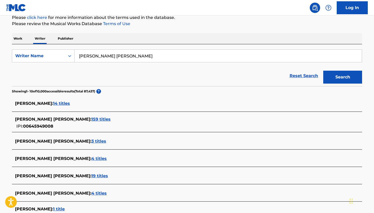
scroll to position [67, 0]
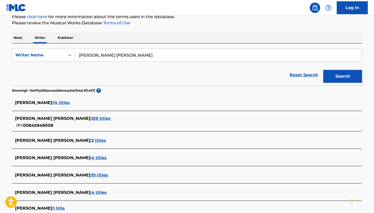
click at [96, 141] on span "3 titles" at bounding box center [98, 140] width 15 height 5
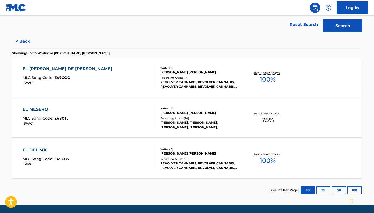
scroll to position [122, 0]
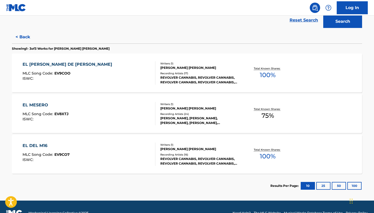
click at [149, 66] on div "EL [PERSON_NAME] DE [PERSON_NAME] MLC Song Code : EV9COO ISWC :" at bounding box center [89, 72] width 133 height 23
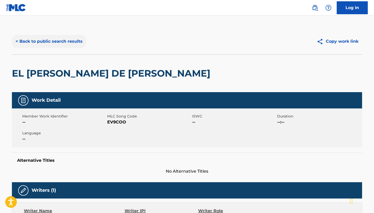
click at [65, 40] on button "< Back to public search results" at bounding box center [49, 41] width 74 height 13
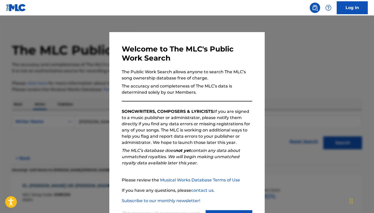
click at [59, 102] on div at bounding box center [187, 122] width 374 height 213
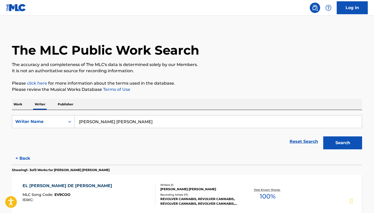
click at [141, 119] on input "[PERSON_NAME] [PERSON_NAME]" at bounding box center [218, 122] width 287 height 12
paste input "[PERSON_NAME] [PERSON_NAME]"
click at [335, 146] on button "Search" at bounding box center [342, 143] width 39 height 13
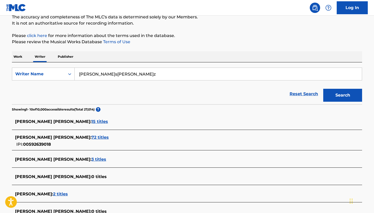
scroll to position [48, 0]
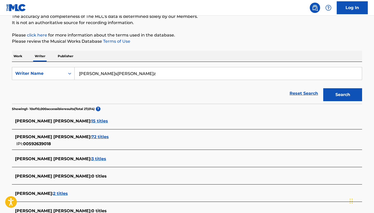
click at [100, 136] on span "72 titles" at bounding box center [99, 136] width 17 height 5
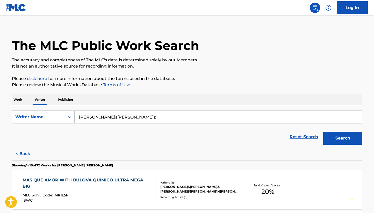
scroll to position [0, 0]
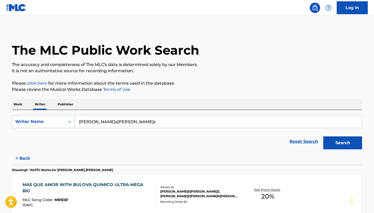
click at [107, 126] on input "[PERSON_NAME]s[PERSON_NAME]z" at bounding box center [218, 122] width 287 height 12
paste input "[PERSON_NAME]"
click at [339, 144] on button "Search" at bounding box center [342, 143] width 39 height 13
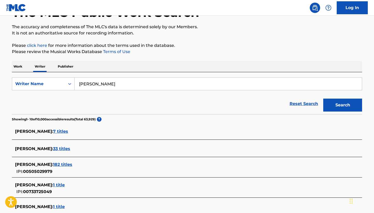
scroll to position [42, 0]
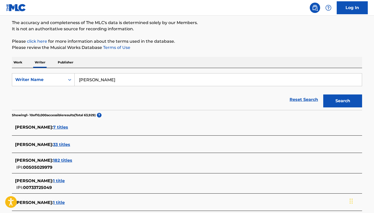
click at [69, 159] on span "182 titles" at bounding box center [62, 160] width 19 height 5
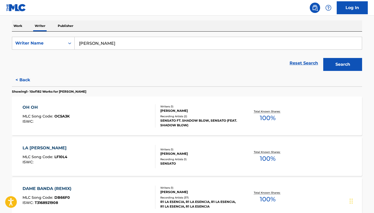
scroll to position [0, 0]
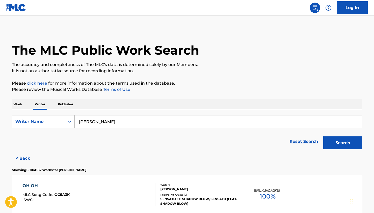
click at [116, 124] on input "[PERSON_NAME]" at bounding box center [218, 122] width 287 height 12
paste input "[PERSON_NAME]"
type input "[PERSON_NAME]"
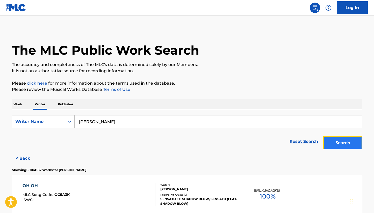
click at [335, 141] on button "Search" at bounding box center [342, 143] width 39 height 13
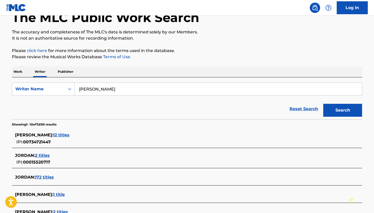
scroll to position [34, 0]
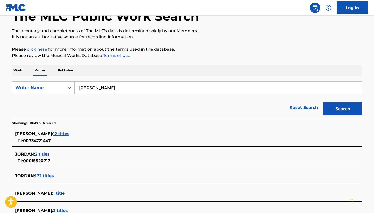
click at [59, 134] on span "12 titles" at bounding box center [61, 133] width 16 height 5
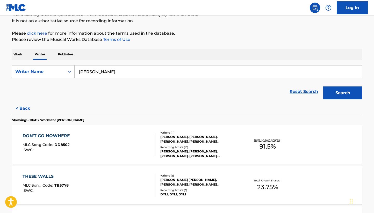
scroll to position [46, 0]
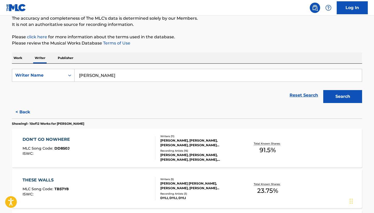
click at [103, 147] on div "DON'T GO NOWHERE MLC Song Code : DD850J ISWC :" at bounding box center [89, 148] width 133 height 23
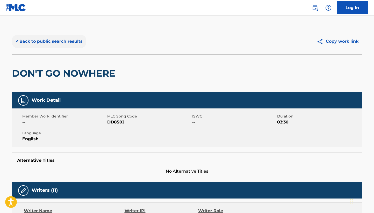
click at [50, 47] on button "< Back to public search results" at bounding box center [49, 41] width 74 height 13
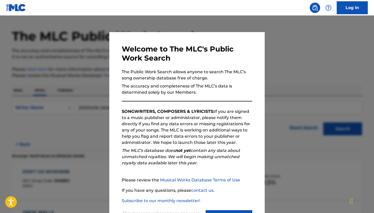
click at [93, 152] on div at bounding box center [187, 122] width 374 height 213
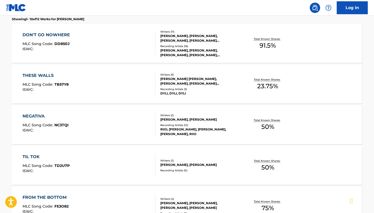
scroll to position [151, 0]
click at [118, 135] on div "NEGATIVA MLC Song Code : NC3TQI ISWC :" at bounding box center [89, 124] width 133 height 23
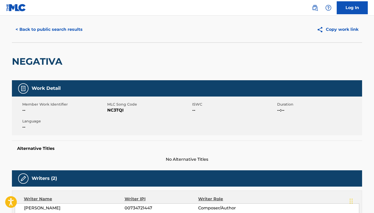
scroll to position [8, 0]
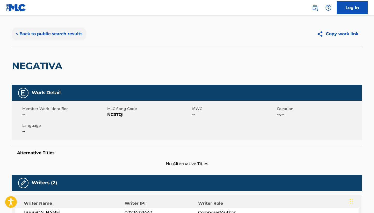
click at [46, 32] on button "< Back to public search results" at bounding box center [49, 33] width 74 height 13
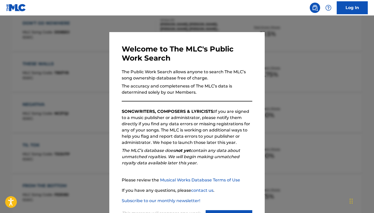
click at [84, 159] on div at bounding box center [187, 122] width 374 height 213
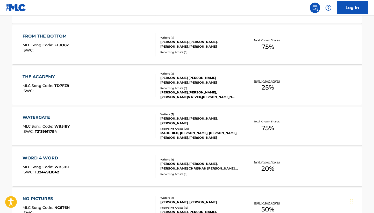
scroll to position [313, 0]
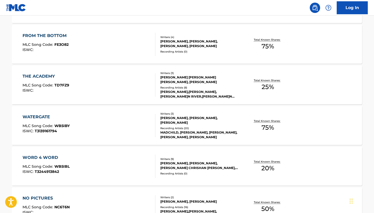
click at [90, 126] on div "WATERGATE MLC Song Code : WB5IBY ISWC : T3139161794" at bounding box center [89, 125] width 133 height 23
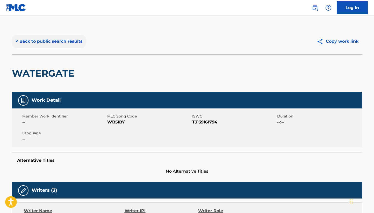
click at [50, 46] on button "< Back to public search results" at bounding box center [49, 41] width 74 height 13
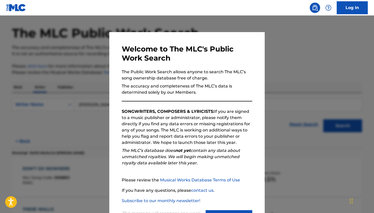
click at [79, 102] on div at bounding box center [187, 122] width 374 height 213
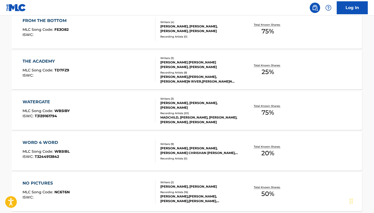
scroll to position [342, 0]
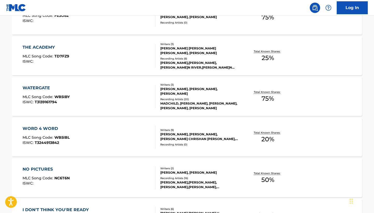
click at [115, 172] on div "NO PICTURES MLC Song Code : NC6T6N ISWC :" at bounding box center [89, 177] width 133 height 23
